Goal: Obtain resource: Obtain resource

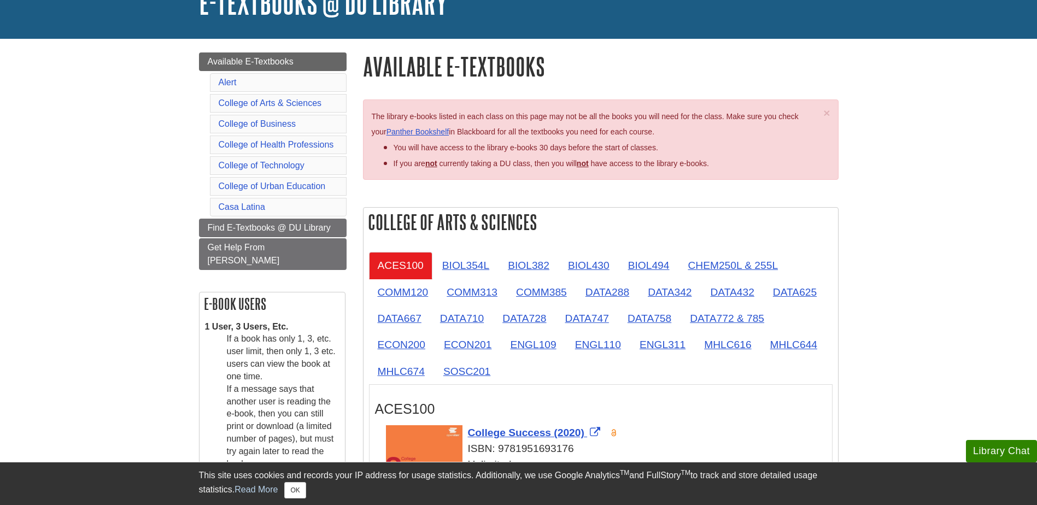
scroll to position [109, 0]
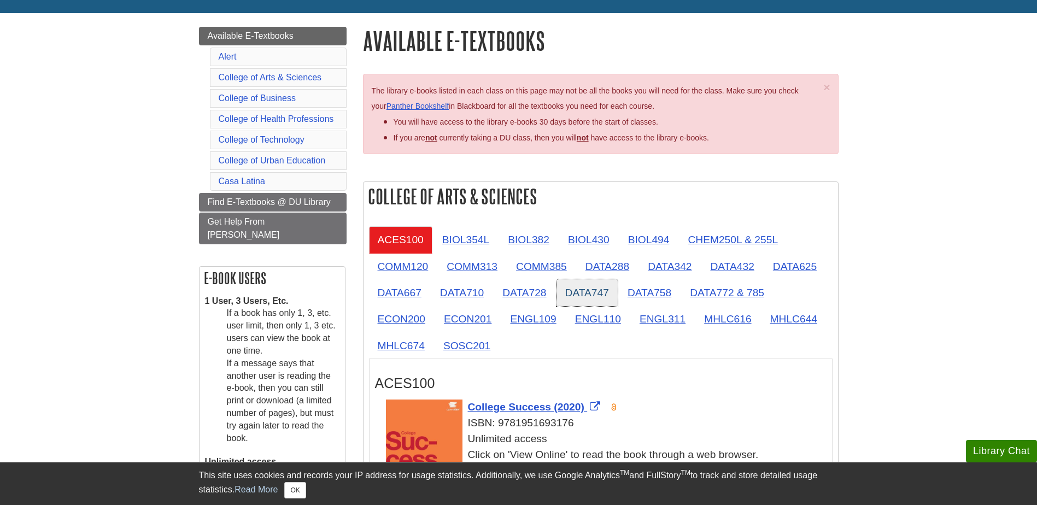
click at [595, 289] on link "DATA747" at bounding box center [586, 292] width 61 height 27
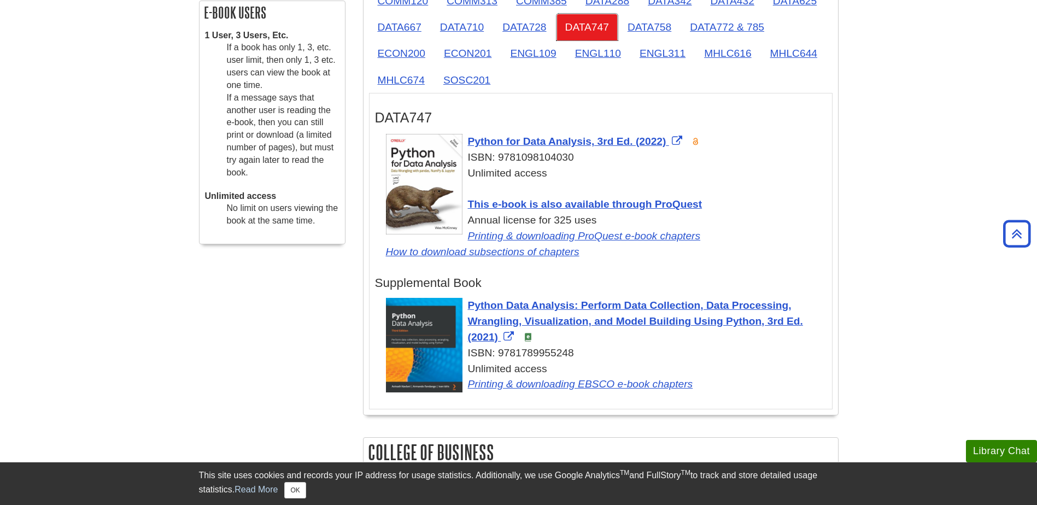
scroll to position [383, 0]
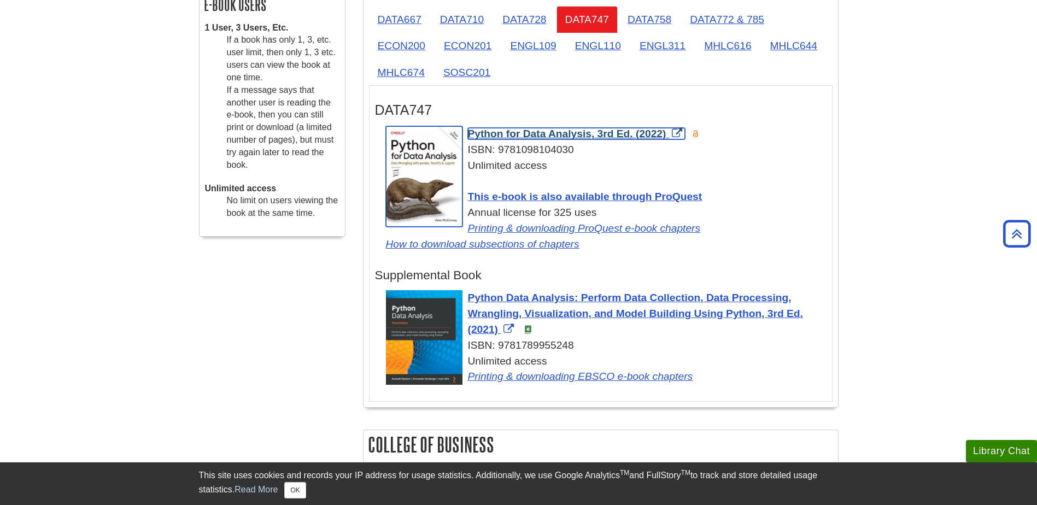
click at [513, 129] on span "Python for Data Analysis, 3rd Ed. (2022)" at bounding box center [567, 133] width 198 height 11
click at [677, 130] on link "Python for Data Analysis, 3rd Ed. (2022)" at bounding box center [576, 133] width 217 height 11
click at [583, 132] on span "Python for Data Analysis, 3rd Ed. (2022)" at bounding box center [567, 133] width 198 height 11
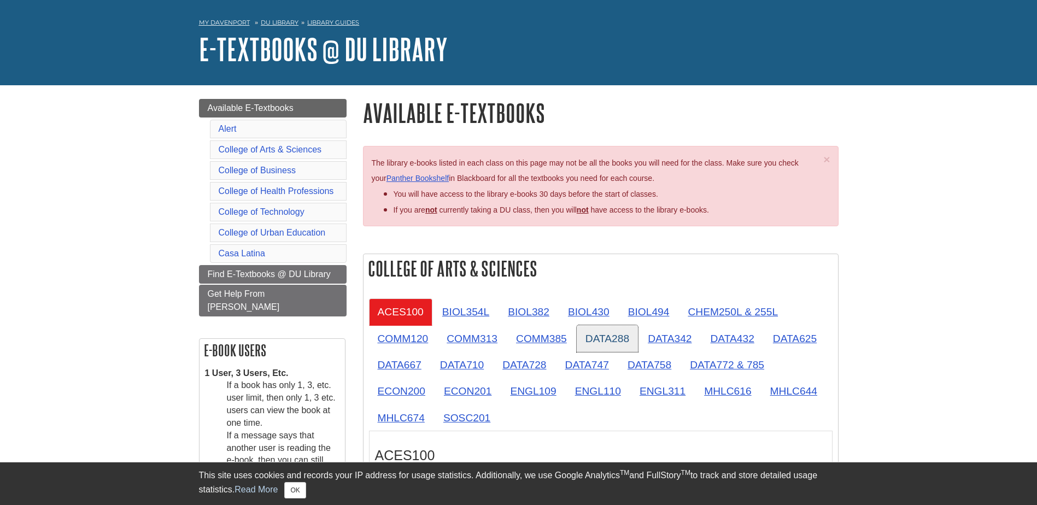
scroll to position [55, 0]
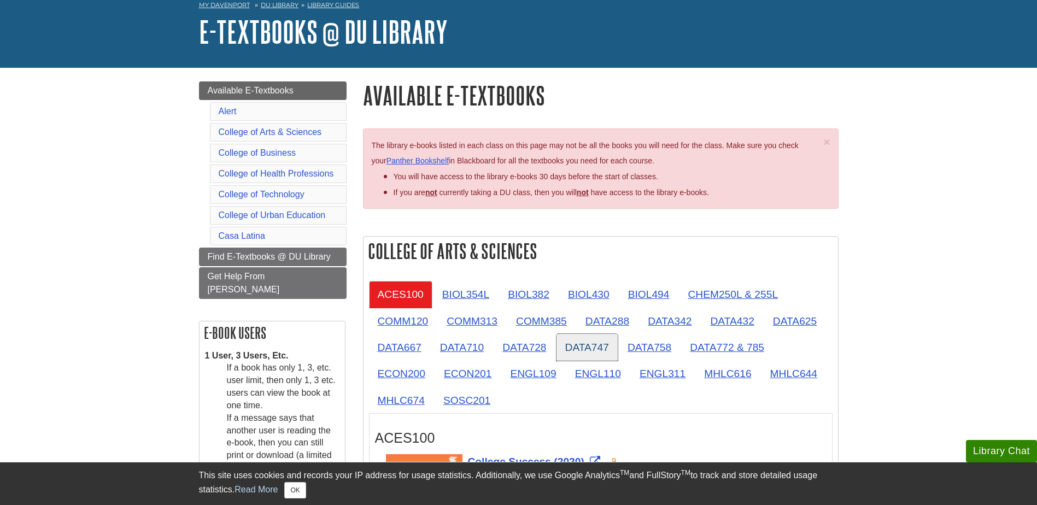
click at [596, 345] on link "DATA747" at bounding box center [586, 347] width 61 height 27
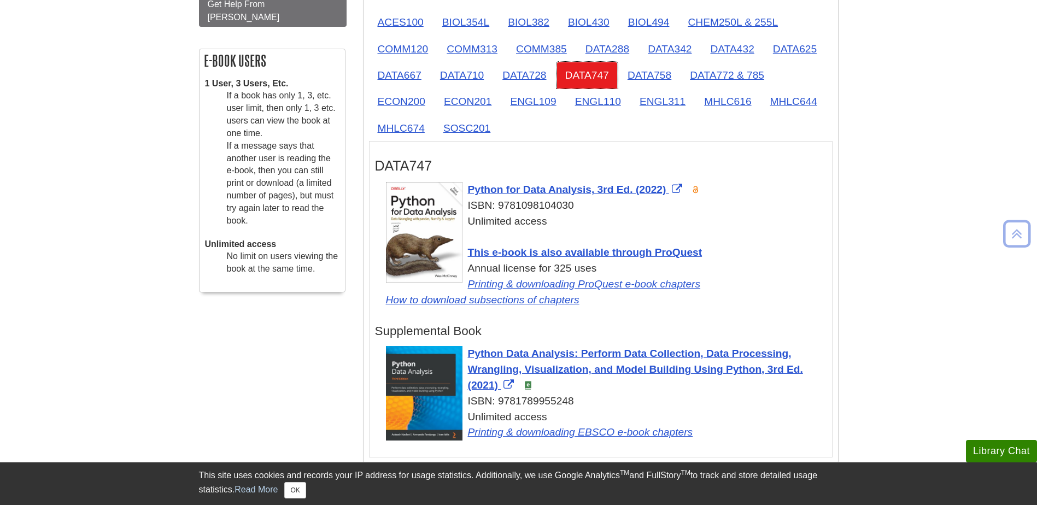
scroll to position [328, 0]
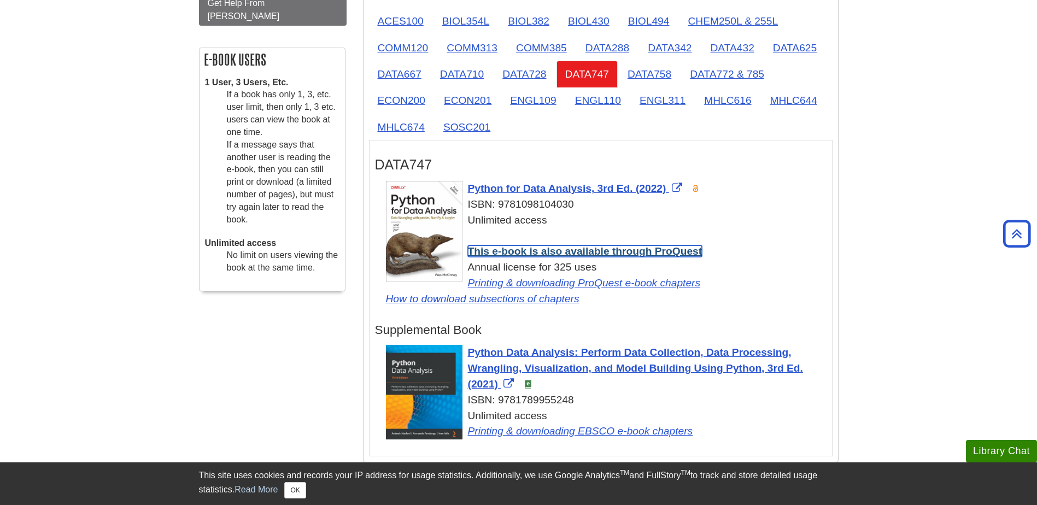
click at [521, 249] on link "This e-book is also available through ProQuest" at bounding box center [585, 250] width 235 height 11
